Goal: Task Accomplishment & Management: Manage account settings

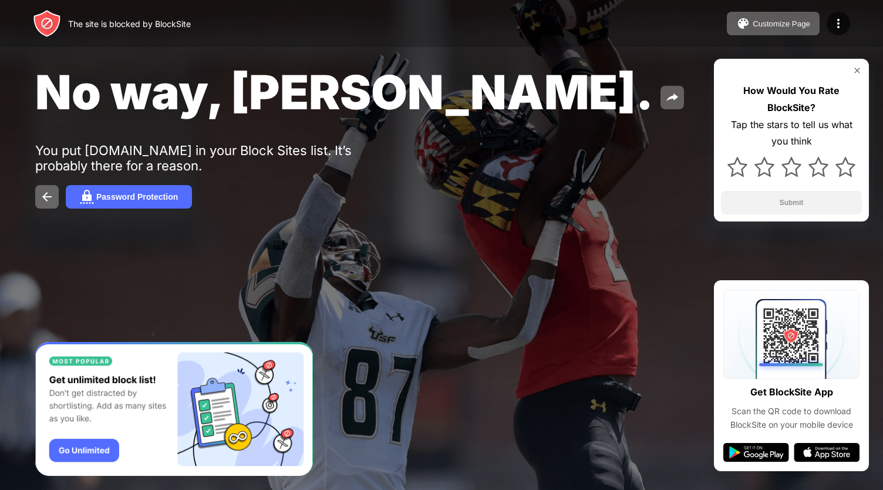
click at [738, 12] on button "Customize Page" at bounding box center [773, 23] width 93 height 23
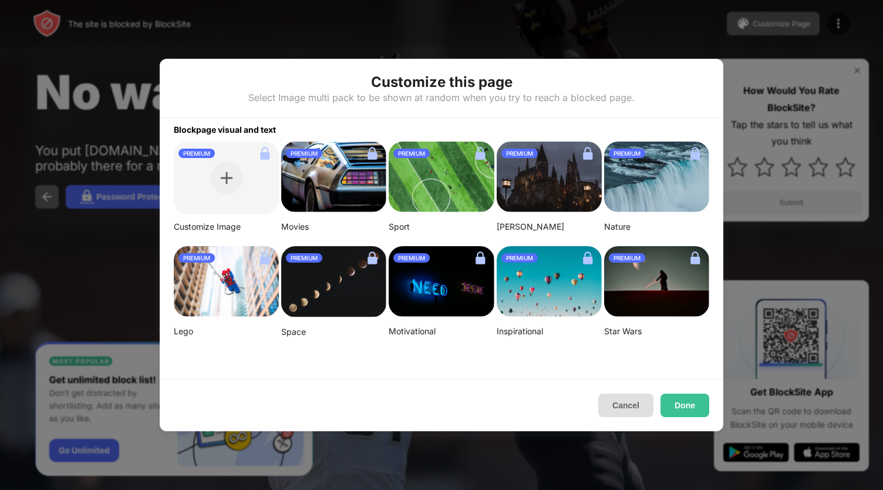
click at [633, 404] on button "Cancel" at bounding box center [625, 404] width 55 height 23
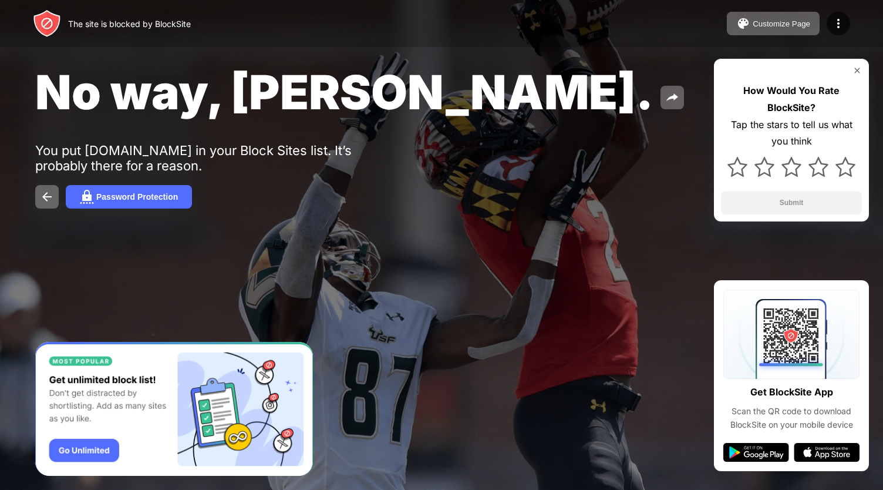
click at [58, 19] on img at bounding box center [47, 23] width 28 height 28
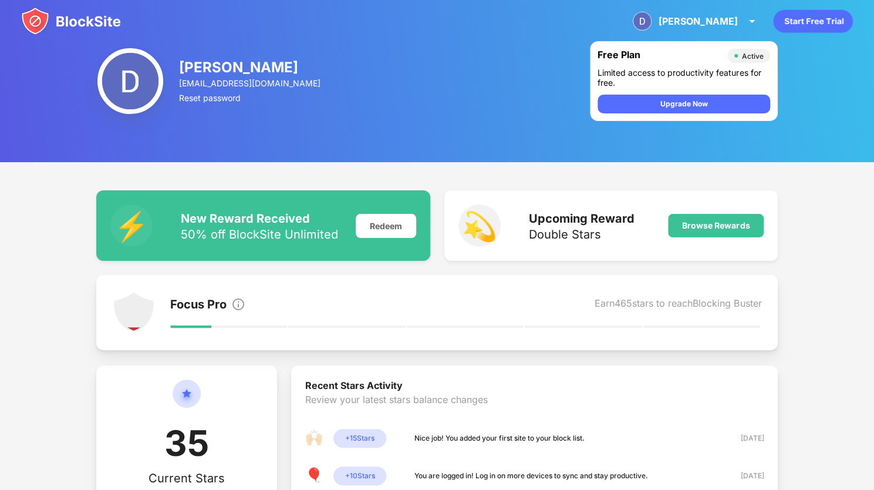
click at [76, 22] on img at bounding box center [71, 21] width 100 height 28
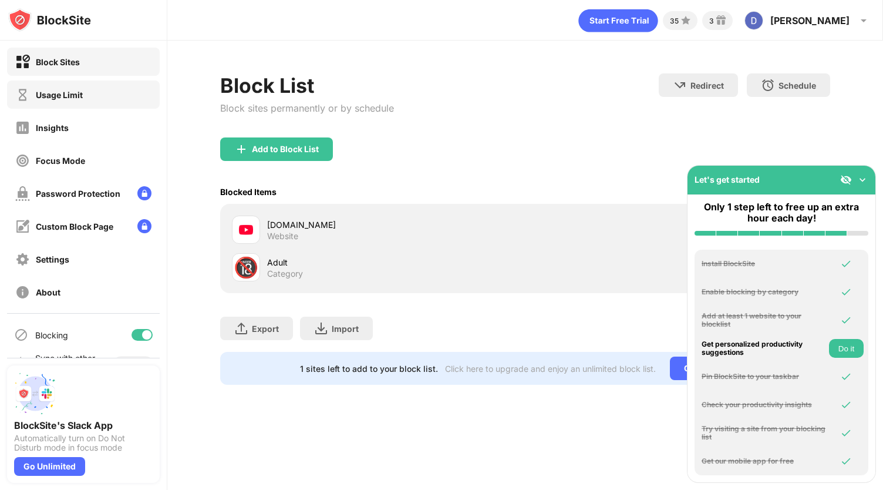
click at [52, 93] on div "Usage Limit" at bounding box center [59, 95] width 47 height 10
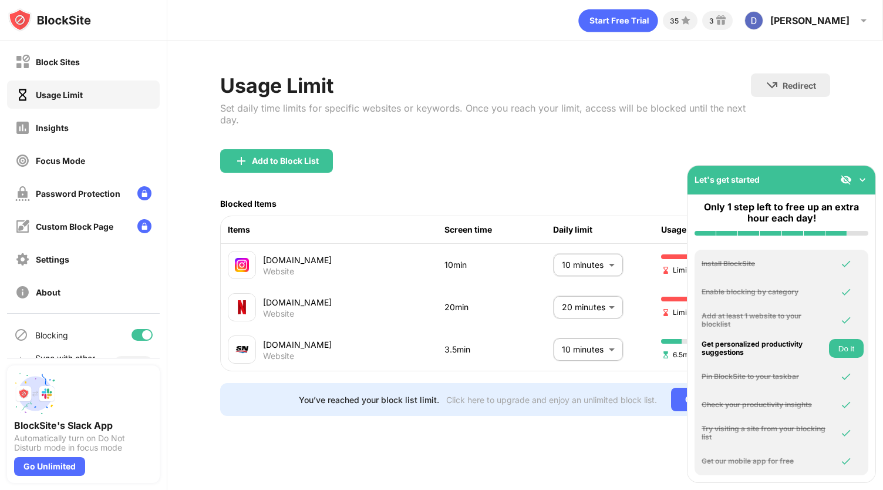
scroll to position [0, 16]
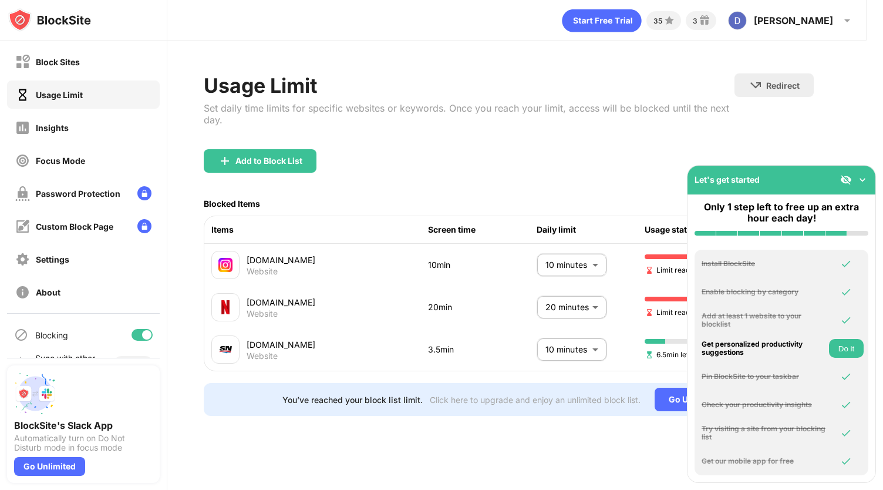
click at [862, 181] on img at bounding box center [862, 180] width 12 height 12
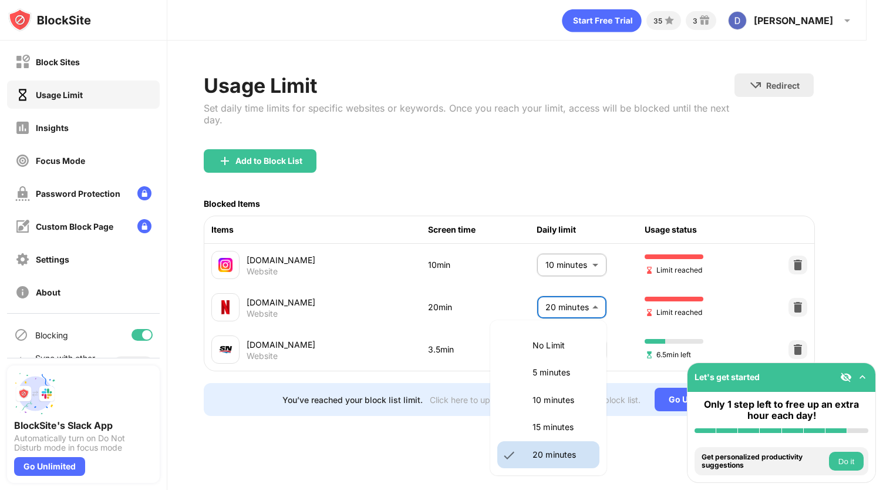
click at [594, 304] on body "Block Sites Usage Limit Insights Focus Mode Password Protection Custom Block Pa…" at bounding box center [441, 245] width 883 height 490
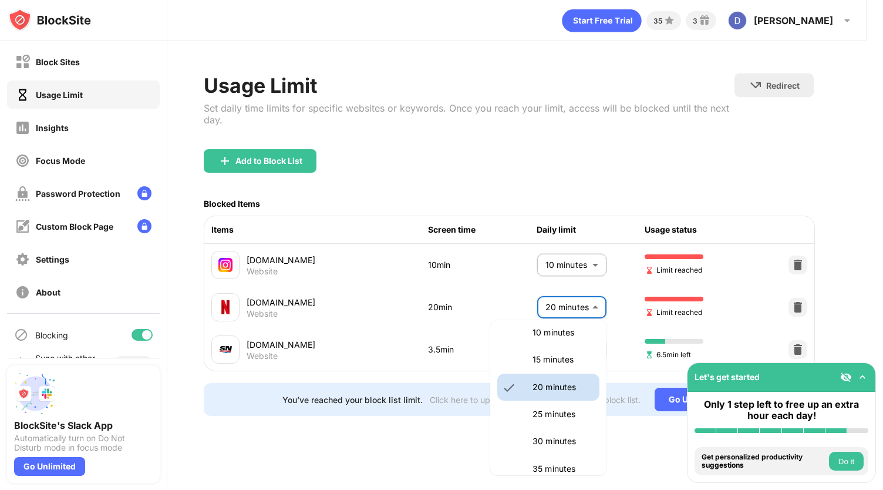
scroll to position [68, 0]
click at [545, 440] on p "30 minutes" at bounding box center [562, 440] width 60 height 13
type input "**"
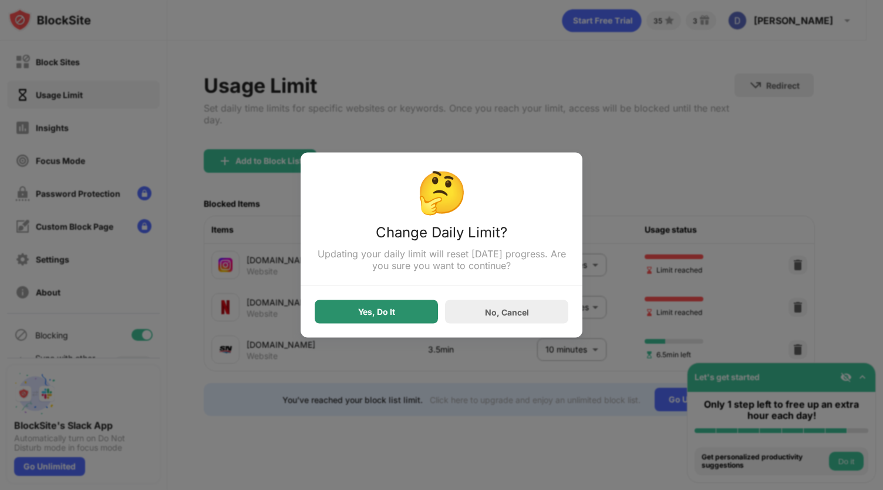
click at [373, 310] on div "Yes, Do It" at bounding box center [376, 311] width 37 height 9
